Goal: Task Accomplishment & Management: Manage account settings

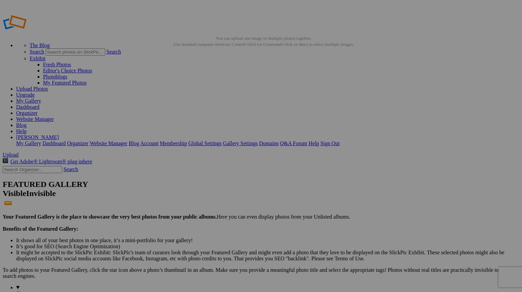
drag, startPoint x: 0, startPoint y: 0, endPoint x: 211, endPoint y: 128, distance: 246.5
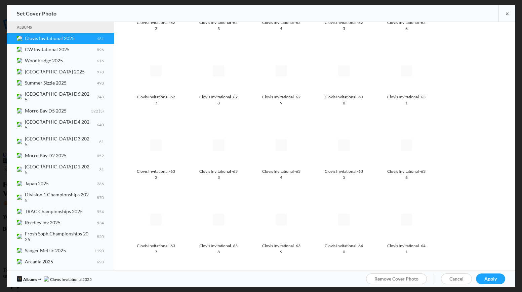
scroll to position [2201, 0]
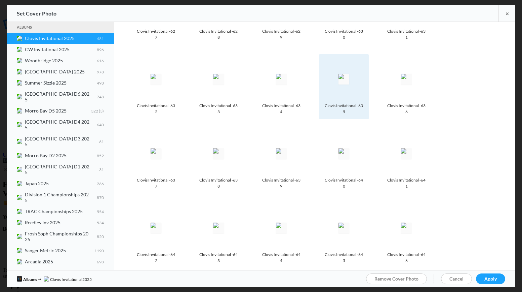
click at [347, 74] on img at bounding box center [344, 79] width 11 height 11
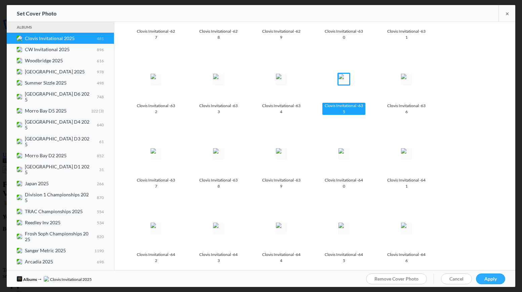
click at [497, 279] on link "Apply" at bounding box center [490, 278] width 29 height 11
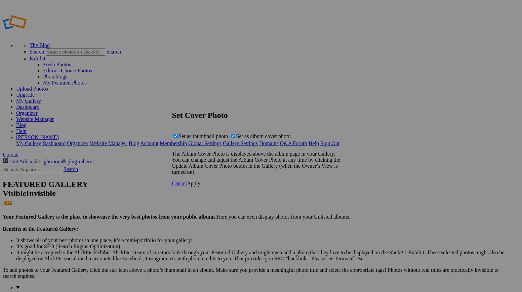
click at [254, 138] on span "Set as album cover photo" at bounding box center [263, 136] width 54 height 6
click at [235, 138] on input "Set as album cover photo" at bounding box center [233, 136] width 4 height 4
checkbox input "false"
click at [200, 186] on span "Apply" at bounding box center [193, 183] width 13 height 6
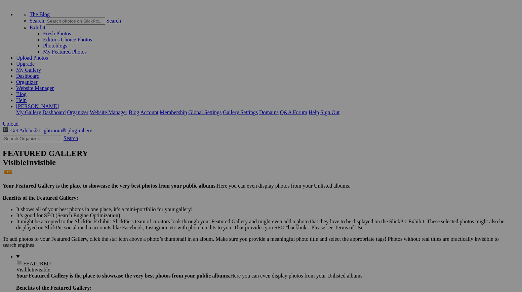
scroll to position [0, 0]
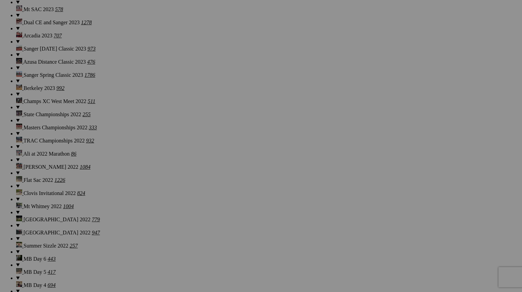
scroll to position [1596, 0]
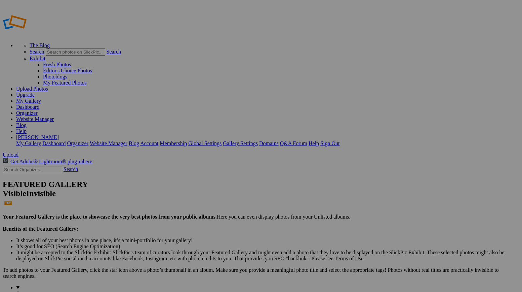
scroll to position [21, 0]
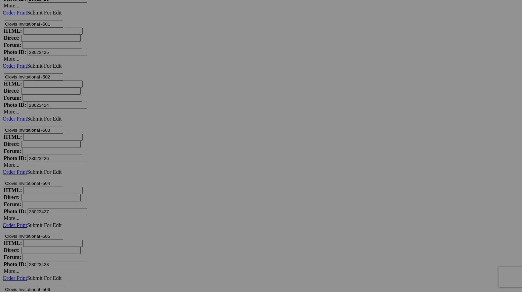
scroll to position [5623, 0]
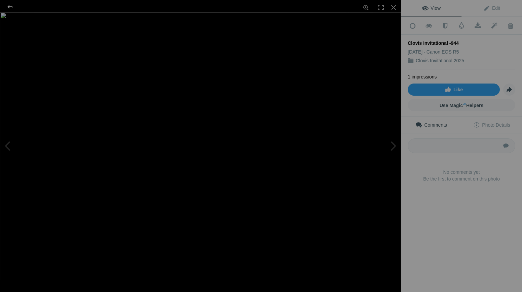
click at [9, 8] on div at bounding box center [10, 6] width 24 height 13
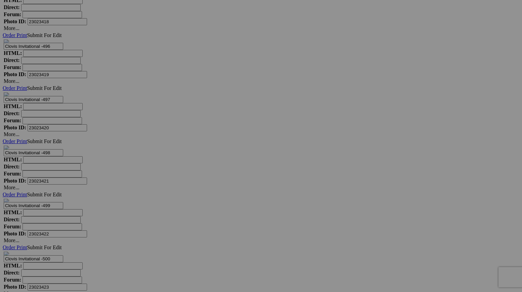
scroll to position [5332, 0]
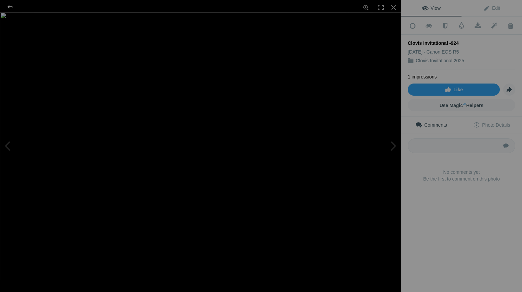
click at [10, 7] on div at bounding box center [10, 6] width 24 height 13
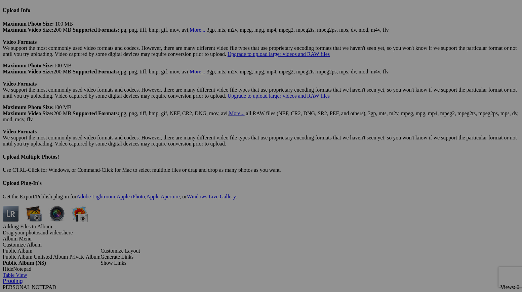
scroll to position [4226, 0]
